Goal: Transaction & Acquisition: Purchase product/service

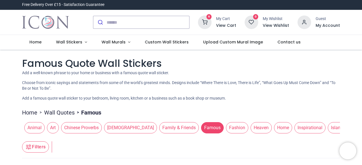
click at [210, 25] on icon at bounding box center [205, 23] width 14 height 14
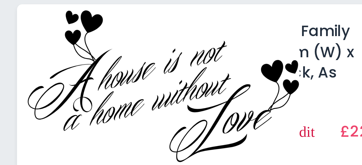
scroll to position [1, 0]
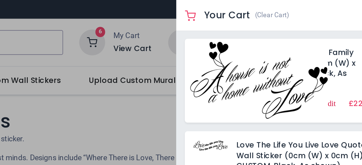
click at [315, 37] on img at bounding box center [292, 42] width 72 height 40
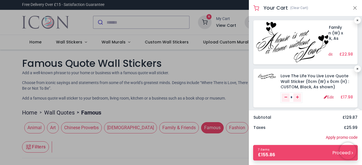
scroll to position [0, 0]
click at [318, 42] on img at bounding box center [292, 42] width 72 height 40
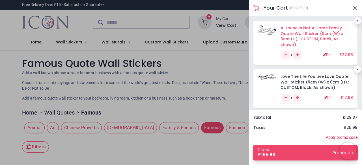
click at [332, 40] on link "A House Is Not A Home Family Quote Wall Sticker (0cm (W) x 0cm (H) : CUSTOM, Bl…" at bounding box center [311, 36] width 62 height 22
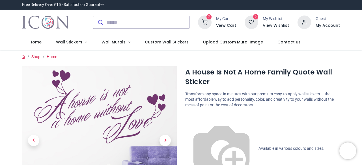
click at [208, 25] on icon at bounding box center [205, 23] width 14 height 14
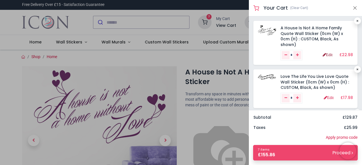
click at [327, 56] on link "Edit" at bounding box center [327, 55] width 10 height 4
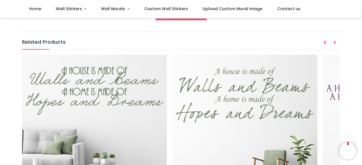
scroll to position [672, 0]
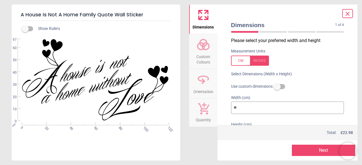
drag, startPoint x: 361, startPoint y: 13, endPoint x: 361, endPoint y: 126, distance: 113.5
click at [361, 126] on div "Login • Register Home Wall Stickers" at bounding box center [181, 82] width 362 height 165
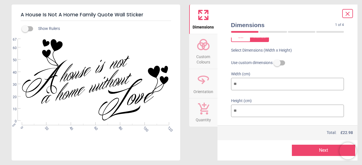
scroll to position [25, 0]
click at [347, 11] on icon at bounding box center [347, 13] width 7 height 7
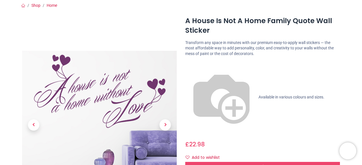
scroll to position [0, 0]
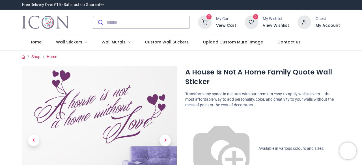
click at [209, 19] on icon at bounding box center [205, 23] width 14 height 14
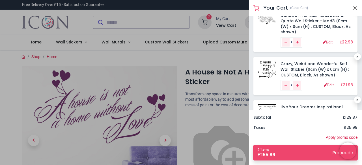
scroll to position [106, 0]
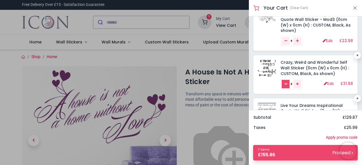
click at [284, 84] on icon "Remove one" at bounding box center [285, 83] width 3 height 3
type input "*"
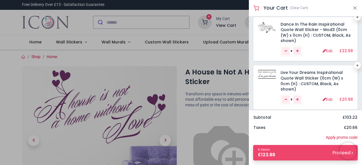
scroll to position [96, 0]
click at [286, 99] on icon "Remove one" at bounding box center [285, 98] width 3 height 3
type input "*"
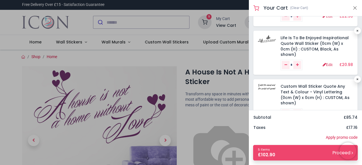
scroll to position [132, 0]
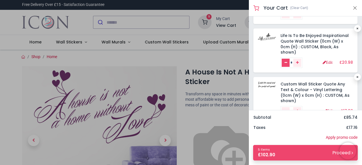
click at [285, 64] on icon "Remove one" at bounding box center [285, 62] width 3 height 3
type input "*"
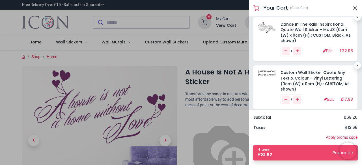
scroll to position [102, 0]
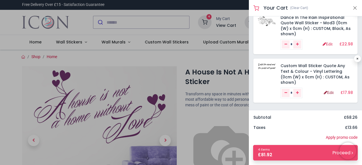
click at [327, 93] on link "Edit" at bounding box center [328, 93] width 10 height 4
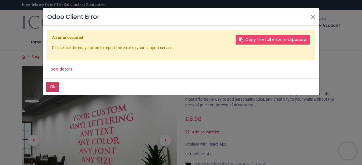
click at [51, 88] on button "Ok" at bounding box center [52, 87] width 13 height 10
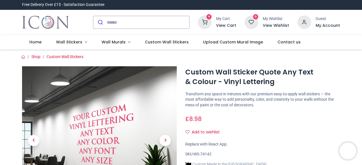
click at [205, 23] on icon at bounding box center [205, 23] width 14 height 14
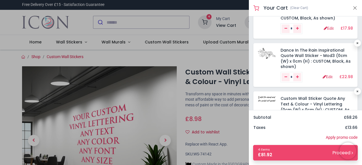
scroll to position [104, 0]
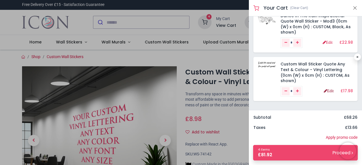
click at [324, 91] on link "Edit" at bounding box center [328, 91] width 10 height 4
click at [325, 90] on link "Edit" at bounding box center [328, 91] width 10 height 4
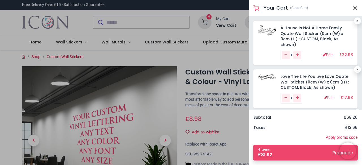
click at [325, 99] on link "Edit" at bounding box center [328, 98] width 10 height 4
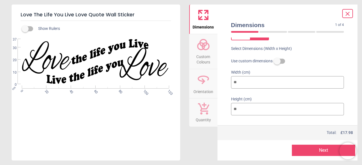
scroll to position [34, 0]
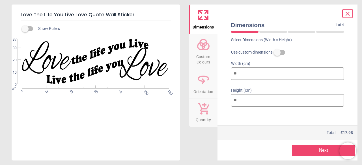
type input "**"
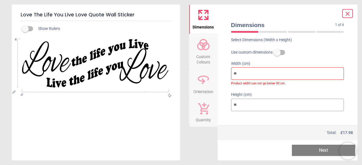
type input "*"
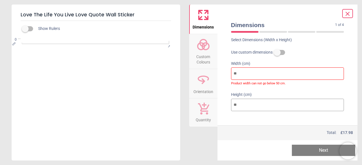
type input "*"
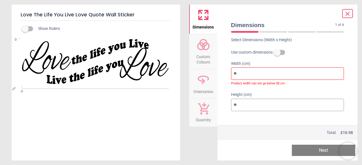
type input "*"
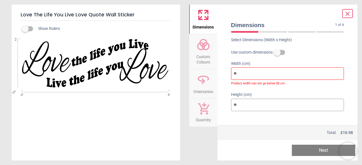
type input "*"
type input "**"
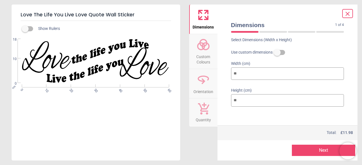
type input "*"
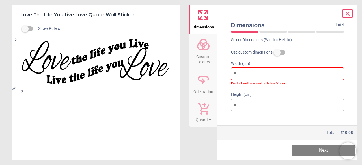
type input "*"
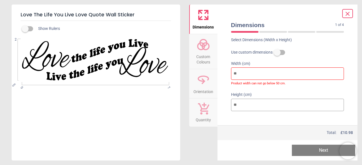
type input "**"
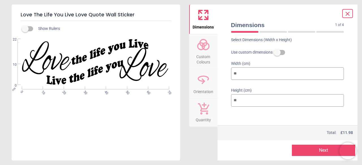
type input "**"
click at [319, 151] on button "Next" at bounding box center [322, 150] width 63 height 11
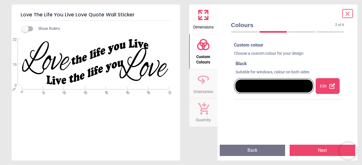
click at [319, 151] on button "Next" at bounding box center [322, 150] width 66 height 11
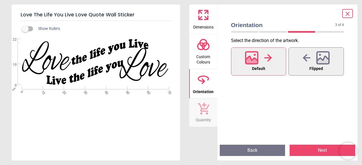
click at [319, 151] on button "Next" at bounding box center [322, 150] width 66 height 11
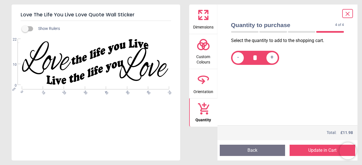
click at [319, 151] on button "Update in Cart" at bounding box center [322, 150] width 66 height 11
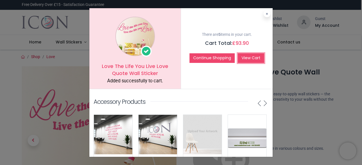
click at [243, 58] on link "View Cart" at bounding box center [251, 58] width 26 height 10
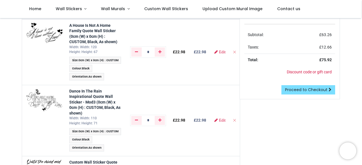
scroll to position [66, 0]
click at [219, 122] on span "Edit" at bounding box center [222, 120] width 6 height 4
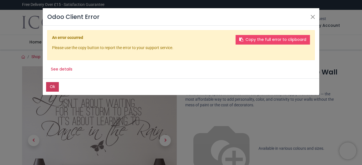
click at [49, 86] on button "Ok" at bounding box center [52, 87] width 13 height 10
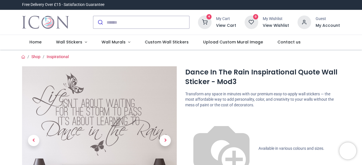
click at [207, 23] on icon at bounding box center [205, 23] width 14 height 14
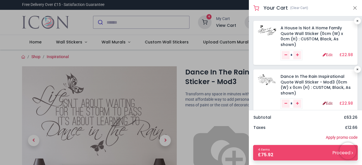
click at [323, 104] on link "Edit" at bounding box center [327, 103] width 10 height 4
click at [327, 105] on link "Edit" at bounding box center [327, 103] width 10 height 4
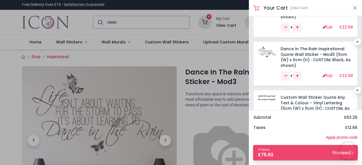
scroll to position [27, 0]
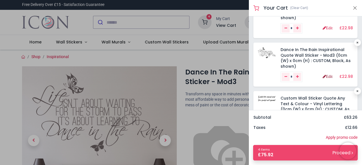
click at [324, 77] on link "Edit" at bounding box center [327, 77] width 10 height 4
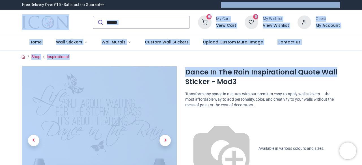
drag, startPoint x: 360, startPoint y: 21, endPoint x: 360, endPoint y: 0, distance: 21.8
click at [360, 0] on html "Login • Register Home Wall Stickers" at bounding box center [181, 82] width 362 height 165
click at [223, 26] on h6 "View Cart" at bounding box center [226, 26] width 20 height 6
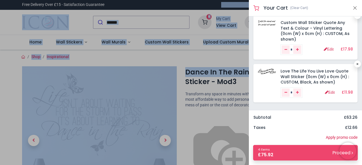
scroll to position [103, 0]
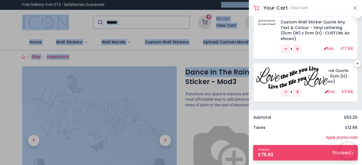
click at [266, 74] on img at bounding box center [292, 77] width 72 height 23
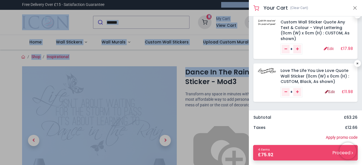
click at [328, 91] on link "Edit" at bounding box center [330, 92] width 10 height 4
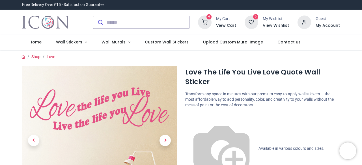
scroll to position [42, 0]
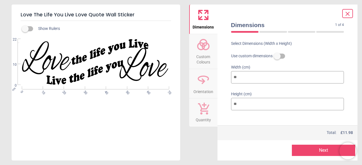
scroll to position [34, 0]
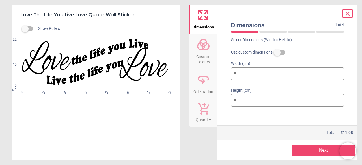
click at [347, 12] on icon at bounding box center [347, 13] width 7 height 7
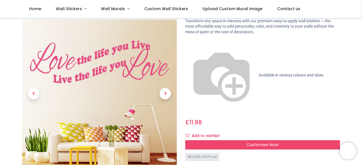
scroll to position [0, 0]
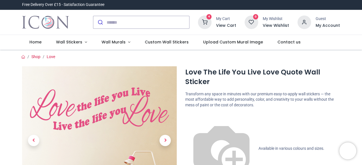
click at [212, 16] on sup "4" at bounding box center [208, 16] width 5 height 5
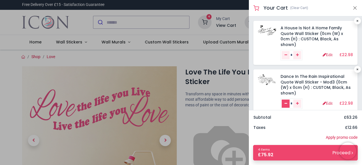
click at [287, 105] on icon "Remove one" at bounding box center [285, 103] width 3 height 3
type input "*"
click at [326, 103] on link "Edit" at bounding box center [328, 103] width 10 height 4
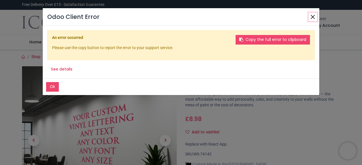
click at [313, 17] on button "Close" at bounding box center [312, 17] width 8 height 8
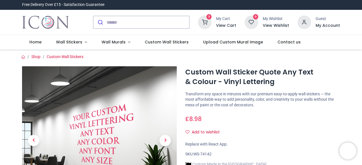
click at [208, 22] on icon at bounding box center [205, 23] width 14 height 14
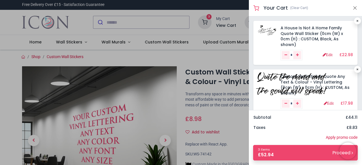
click at [270, 76] on img at bounding box center [292, 84] width 72 height 22
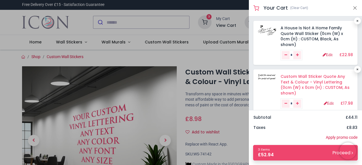
click at [303, 79] on link "Custom Wall Sticker Quote Any Text & Colour - Vinyl Lettering (0cm (W) x 0cm (H…" at bounding box center [314, 85] width 69 height 22
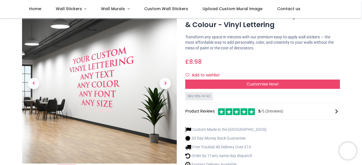
scroll to position [22, 0]
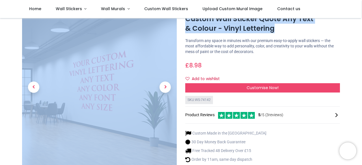
drag, startPoint x: 360, startPoint y: 26, endPoint x: 360, endPoint y: 15, distance: 11.0
click at [360, 15] on div "Login • Register Home Wall Stickers" at bounding box center [181, 82] width 362 height 165
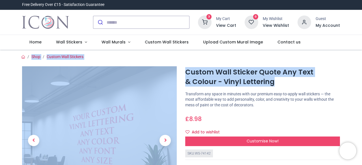
click at [228, 26] on h6 "View Cart" at bounding box center [226, 26] width 20 height 6
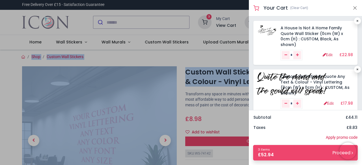
click at [314, 92] on img at bounding box center [292, 84] width 72 height 22
click at [328, 75] on img at bounding box center [292, 84] width 72 height 22
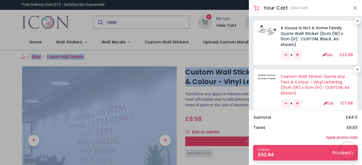
click at [327, 87] on link "Custom Wall Sticker Quote Any Text & Colour - Vinyl Lettering (0cm (W) x 0cm (H…" at bounding box center [314, 85] width 69 height 22
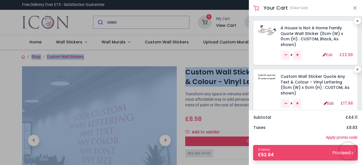
click at [325, 103] on link "Edit" at bounding box center [328, 103] width 10 height 4
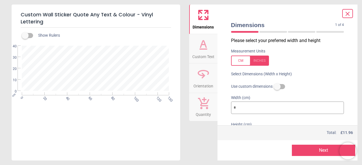
type textarea "**********"
click at [202, 53] on span "Custom Text" at bounding box center [203, 55] width 22 height 8
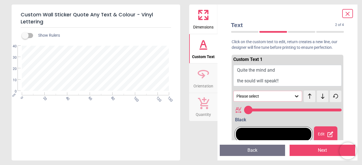
type input "**"
click at [280, 81] on button "Quite the mind and the sould will speak!!" at bounding box center [287, 75] width 108 height 21
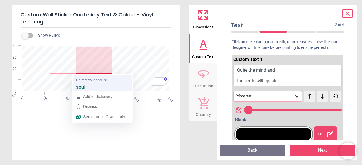
scroll to position [6, 0]
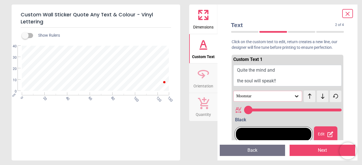
type textarea "**********"
click at [206, 17] on icon at bounding box center [203, 15] width 14 height 14
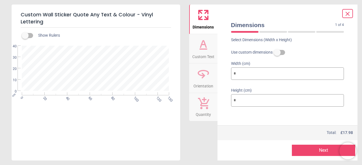
scroll to position [34, 0]
click at [316, 147] on button "Next" at bounding box center [322, 150] width 63 height 11
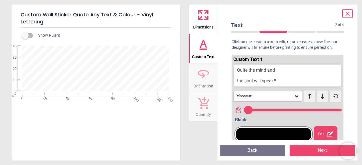
type input "**"
click at [321, 155] on button "Next" at bounding box center [322, 150] width 66 height 11
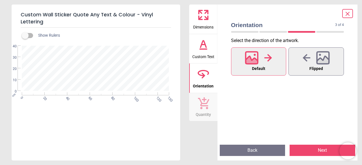
click at [320, 151] on button "Next" at bounding box center [322, 150] width 66 height 11
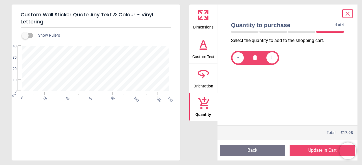
click at [320, 151] on button "Update in Cart" at bounding box center [322, 150] width 66 height 11
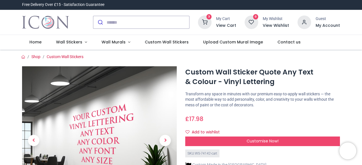
click at [227, 25] on h6 "View Cart" at bounding box center [226, 26] width 20 height 6
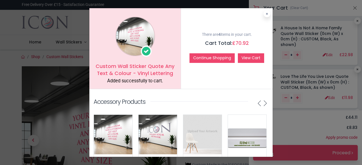
click at [245, 59] on link "View Cart" at bounding box center [251, 58] width 26 height 10
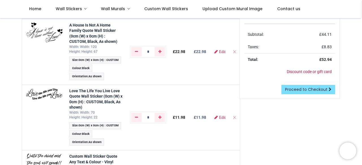
scroll to position [66, 0]
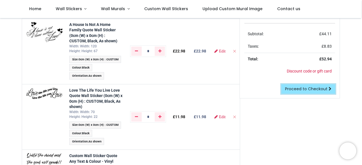
click at [309, 89] on span "Proceed to Checkout" at bounding box center [306, 89] width 42 height 6
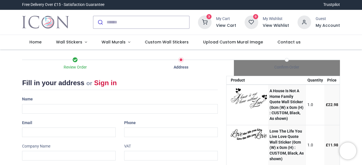
select select "***"
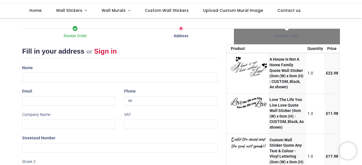
scroll to position [22, 0]
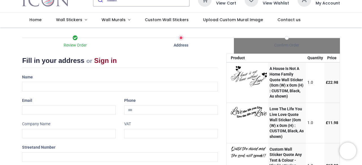
click at [102, 58] on link "Sign in" at bounding box center [105, 61] width 23 height 8
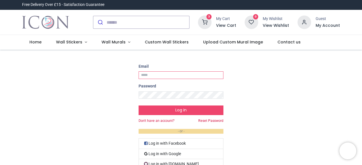
click at [158, 74] on input "Email" at bounding box center [180, 75] width 85 height 8
click at [185, 76] on input "**********" at bounding box center [180, 75] width 85 height 8
type input "*"
click at [185, 76] on input "Email" at bounding box center [180, 75] width 85 height 8
type input "**********"
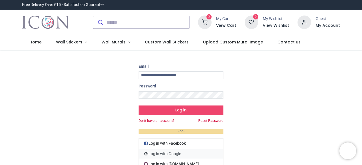
click at [180, 156] on link "Log in with Google" at bounding box center [180, 154] width 85 height 10
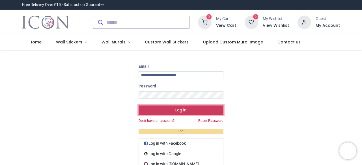
click at [172, 113] on button "Log in" at bounding box center [180, 111] width 85 height 10
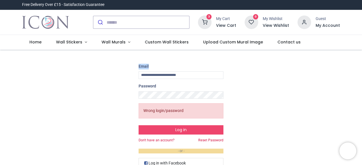
drag, startPoint x: 360, startPoint y: 46, endPoint x: 360, endPoint y: 77, distance: 30.8
click at [360, 77] on div "Login • Register Home Wall Stickers" at bounding box center [181, 82] width 362 height 165
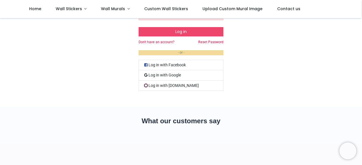
scroll to position [68, 0]
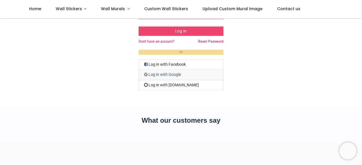
click at [172, 73] on link "Log in with Google" at bounding box center [180, 75] width 85 height 10
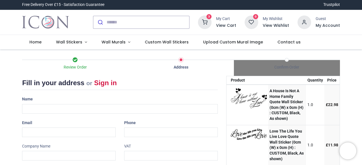
select select "***"
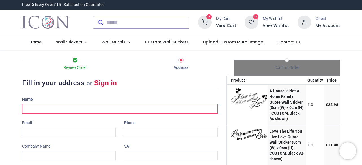
click at [62, 107] on input "text" at bounding box center [119, 109] width 195 height 10
type input "**********"
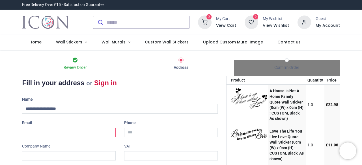
click at [59, 135] on input "email" at bounding box center [68, 133] width 93 height 10
type input "**********"
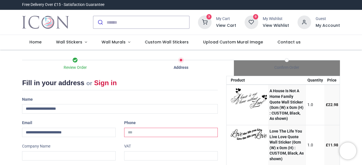
type input "**********"
type input "******"
type input "*******"
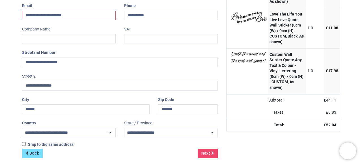
scroll to position [121, 0]
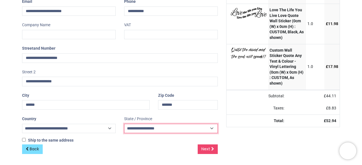
click at [193, 126] on select "**********" at bounding box center [170, 129] width 93 height 10
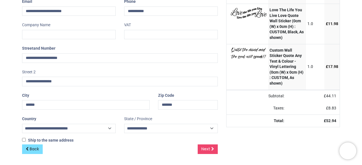
click at [161, 150] on div "Back Next" at bounding box center [119, 154] width 195 height 19
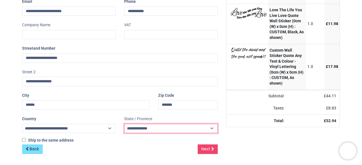
click at [213, 128] on select "**********" at bounding box center [170, 129] width 93 height 10
select select "***"
click at [124, 124] on select "**********" at bounding box center [170, 129] width 93 height 10
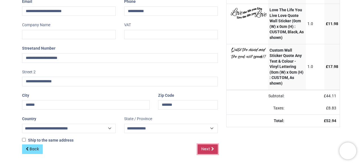
click at [207, 152] on span "Next" at bounding box center [205, 149] width 9 height 6
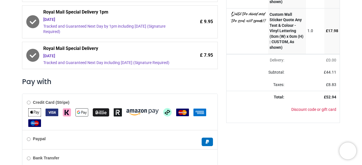
scroll to position [191, 0]
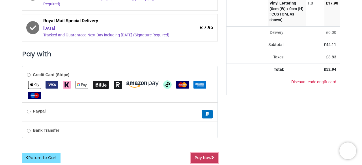
click at [213, 157] on icon "submit" at bounding box center [212, 158] width 3 height 4
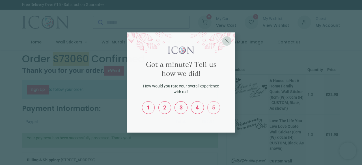
click at [213, 111] on label "5" at bounding box center [213, 108] width 12 height 12
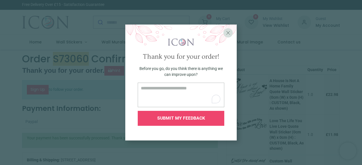
type textarea "*"
click at [187, 91] on textarea "**********" at bounding box center [181, 95] width 86 height 25
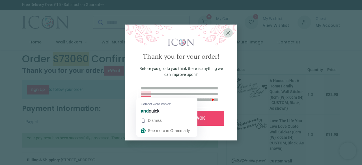
click at [147, 95] on textarea "**********" at bounding box center [181, 95] width 86 height 25
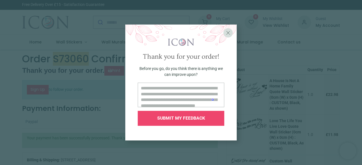
type textarea "**********"
click at [219, 116] on div "SUBMIT MY FEEDBACK" at bounding box center [181, 118] width 86 height 15
